Goal: Task Accomplishment & Management: Complete application form

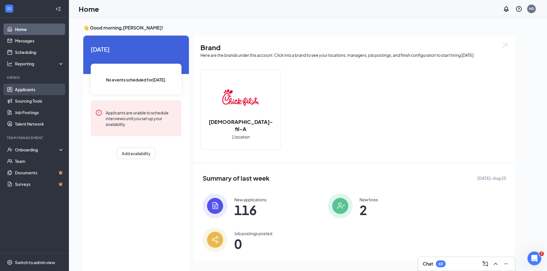
click at [40, 92] on link "Applicants" at bounding box center [39, 89] width 49 height 11
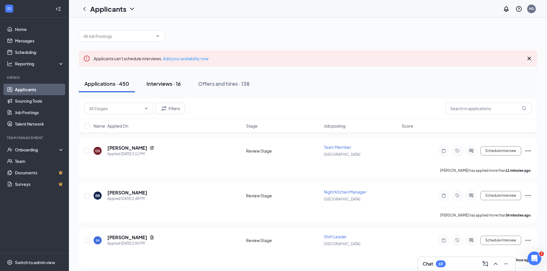
click at [155, 80] on div "Interviews · 16" at bounding box center [163, 83] width 34 height 7
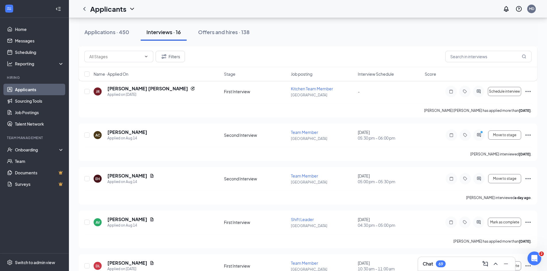
scroll to position [459, 0]
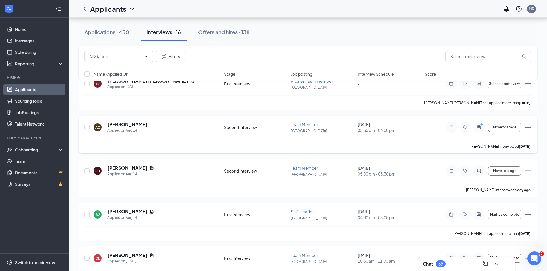
click at [529, 127] on icon "Ellipses" at bounding box center [528, 127] width 7 height 7
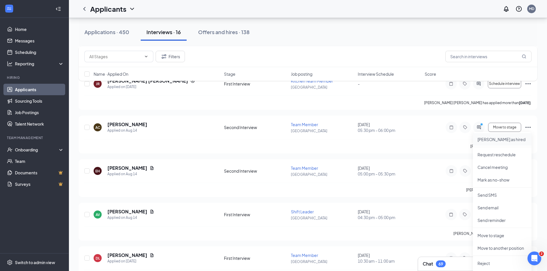
click at [500, 139] on p "[PERSON_NAME] as hired" at bounding box center [501, 140] width 49 height 6
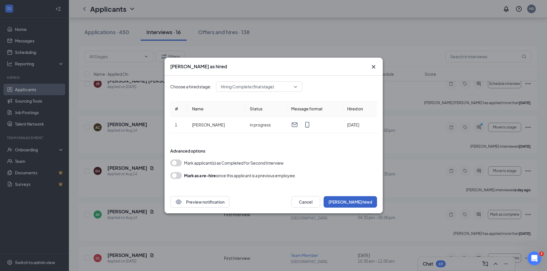
click at [374, 199] on button "[PERSON_NAME] hired" at bounding box center [350, 201] width 53 height 11
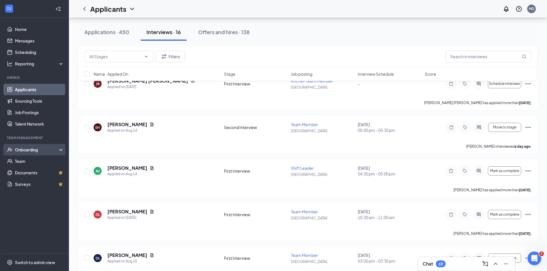
click at [23, 152] on div "Onboarding" at bounding box center [37, 150] width 44 height 6
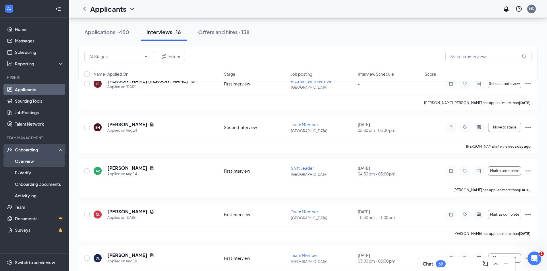
click at [28, 163] on link "Overview" at bounding box center [39, 161] width 49 height 11
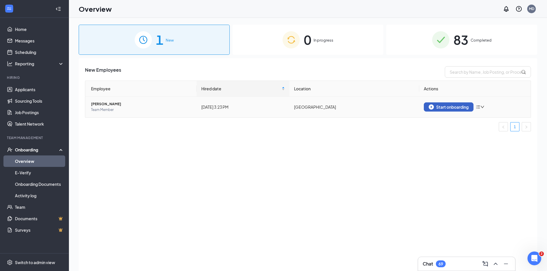
click at [449, 103] on button "Start onboarding" at bounding box center [449, 107] width 50 height 9
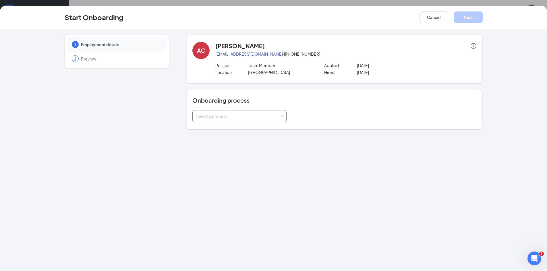
click at [233, 113] on div "Select a process" at bounding box center [239, 116] width 87 height 11
click at [225, 127] on span "Welcome to [GEOGRAPHIC_DATA]" at bounding box center [227, 128] width 65 height 5
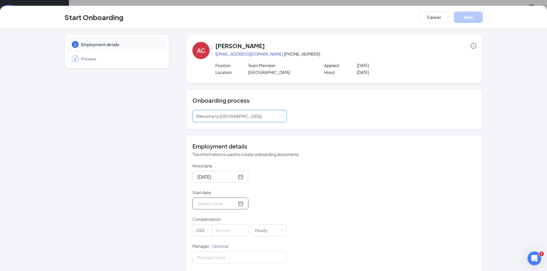
click at [234, 204] on div at bounding box center [220, 203] width 46 height 7
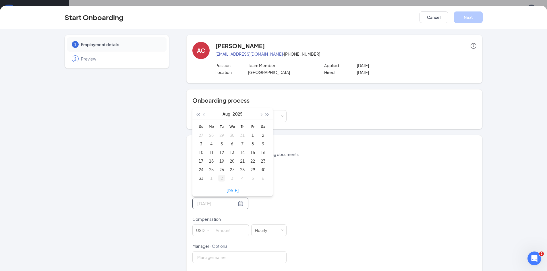
type input "[DATE]"
click at [218, 177] on div "2" at bounding box center [221, 178] width 7 height 7
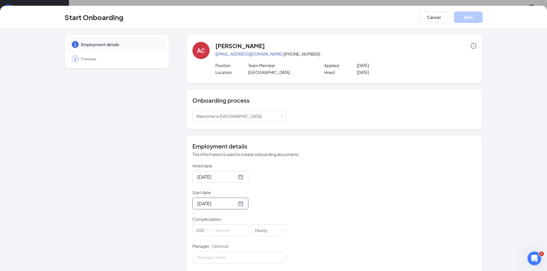
drag, startPoint x: 220, startPoint y: 232, endPoint x: 226, endPoint y: 242, distance: 11.6
click at [224, 236] on input at bounding box center [230, 230] width 36 height 11
type input "14"
click at [254, 259] on input "Manager - Optional" at bounding box center [239, 258] width 94 height 12
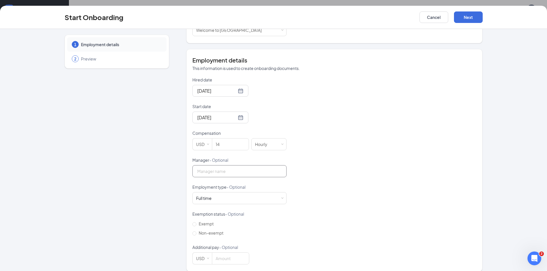
scroll to position [92, 0]
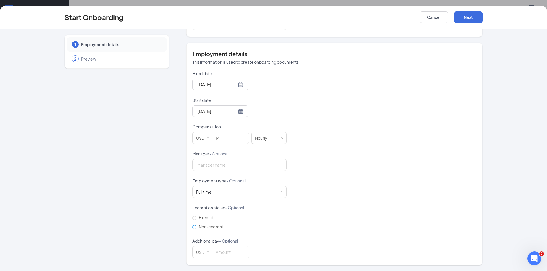
click at [193, 228] on input "Non-exempt" at bounding box center [194, 227] width 4 height 4
radio input "true"
click at [465, 11] on div "Start Onboarding Cancel Next" at bounding box center [273, 17] width 547 height 23
click at [469, 19] on button "Next" at bounding box center [468, 16] width 29 height 11
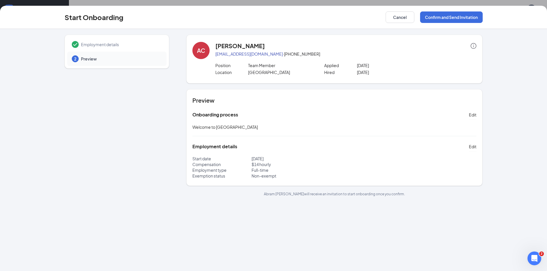
scroll to position [0, 0]
click at [454, 13] on button "Confirm and Send Invitation" at bounding box center [451, 16] width 63 height 11
